Goal: Find specific page/section: Find specific page/section

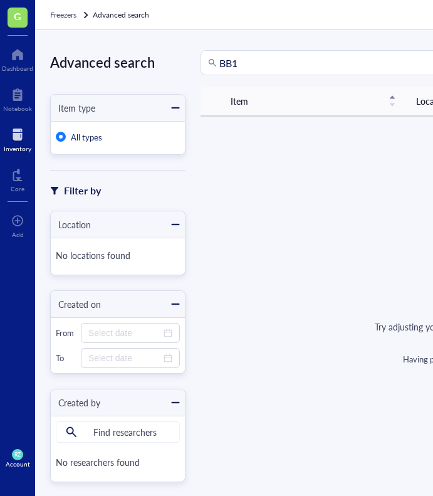
click at [247, 61] on input "BB1" at bounding box center [357, 63] width 275 height 24
type input "B"
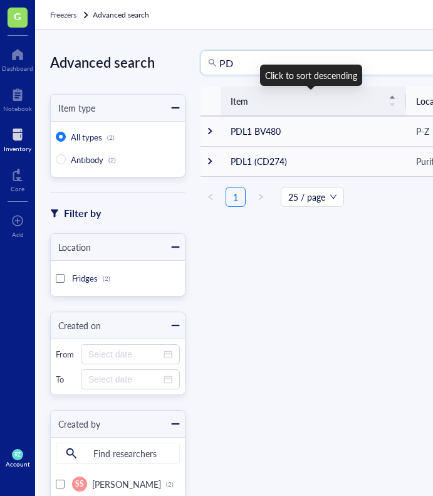
type input "P"
type input "N"
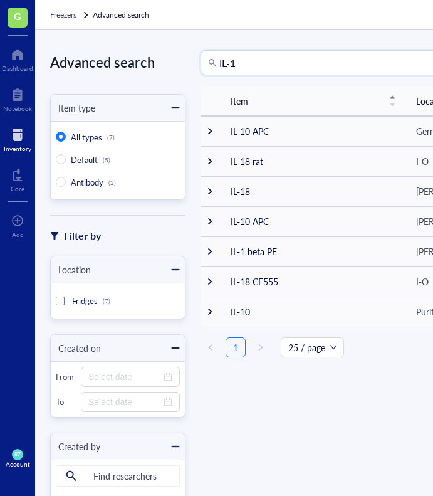
click at [278, 58] on input "IL-1" at bounding box center [357, 63] width 275 height 24
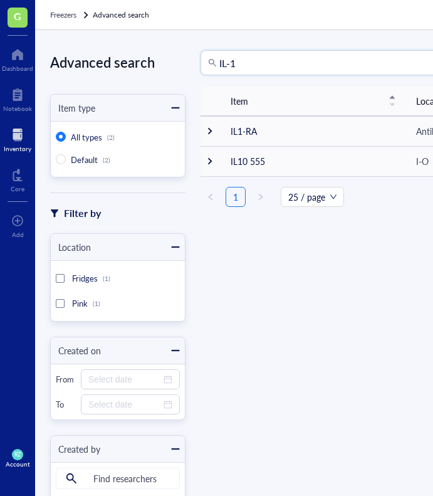
type input "IL-1"
